Goal: Transaction & Acquisition: Purchase product/service

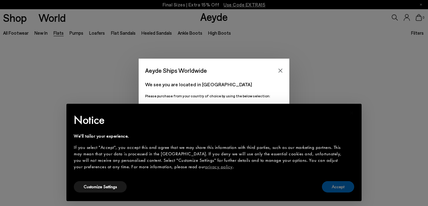
click at [337, 187] on button "Accept" at bounding box center [338, 186] width 32 height 11
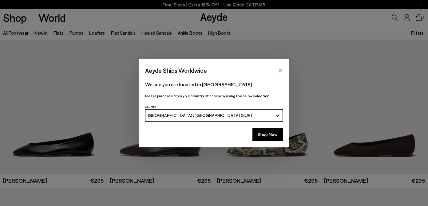
click at [281, 69] on icon "Close" at bounding box center [280, 70] width 5 height 5
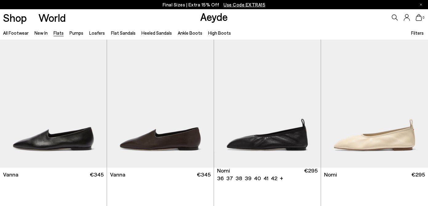
scroll to position [155, 0]
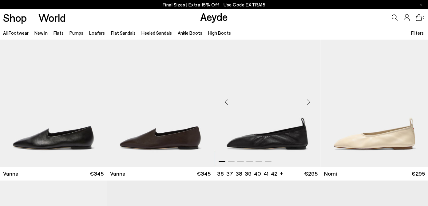
click at [275, 138] on img "1 / 6" at bounding box center [267, 100] width 107 height 134
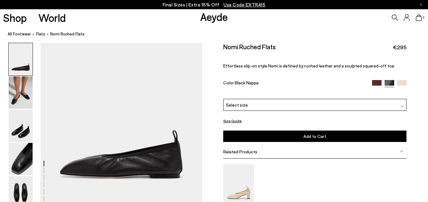
scroll to position [15, 0]
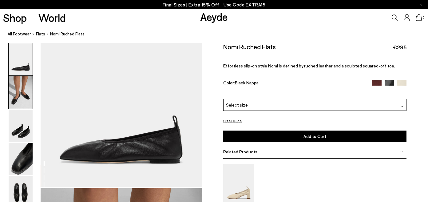
click at [22, 98] on img at bounding box center [21, 92] width 24 height 32
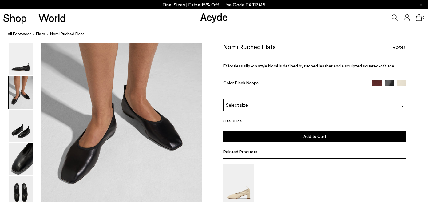
scroll to position [207, 0]
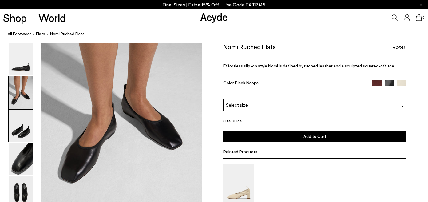
click at [19, 123] on img at bounding box center [21, 125] width 24 height 32
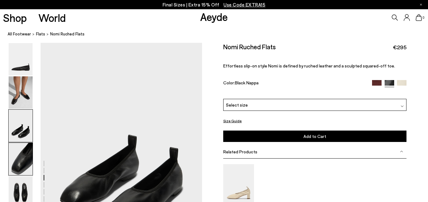
click at [21, 149] on img at bounding box center [21, 159] width 24 height 32
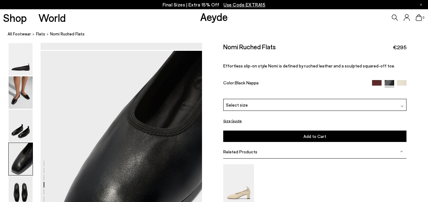
scroll to position [597, 0]
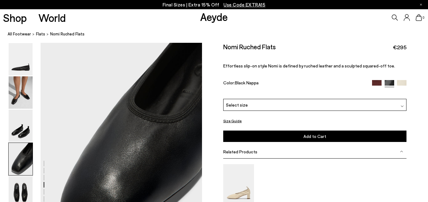
click at [247, 99] on div "Select size" at bounding box center [314, 105] width 183 height 12
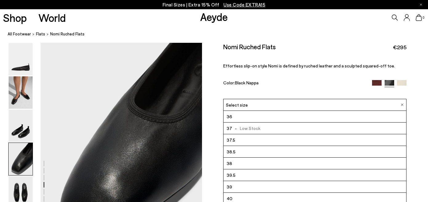
click at [201, 116] on div at bounding box center [101, 65] width 202 height 1238
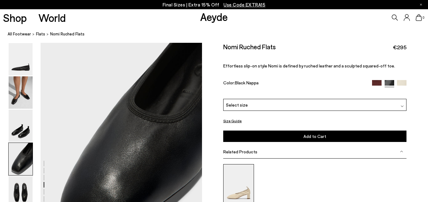
click at [237, 174] on img at bounding box center [238, 184] width 31 height 41
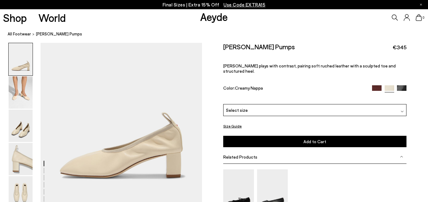
click at [402, 85] on img at bounding box center [402, 90] width 10 height 10
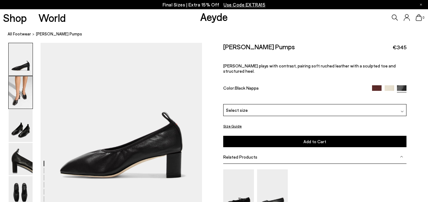
click at [24, 98] on img at bounding box center [21, 92] width 24 height 32
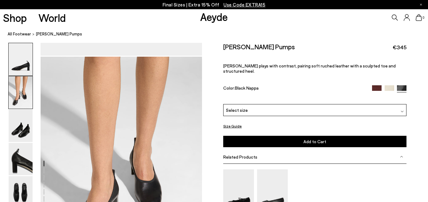
scroll to position [165, 0]
